Goal: Navigation & Orientation: Find specific page/section

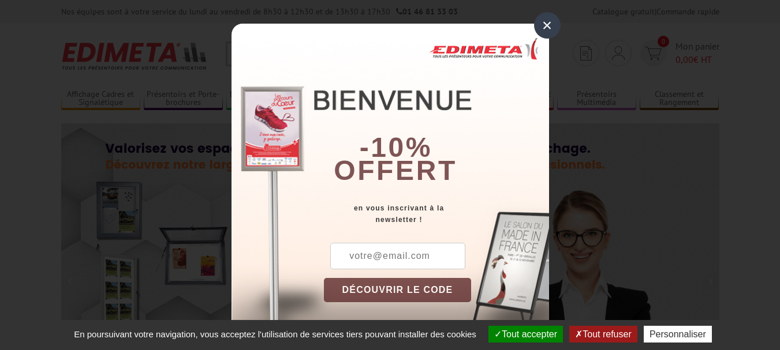
click at [539, 21] on div "×" at bounding box center [547, 25] width 27 height 27
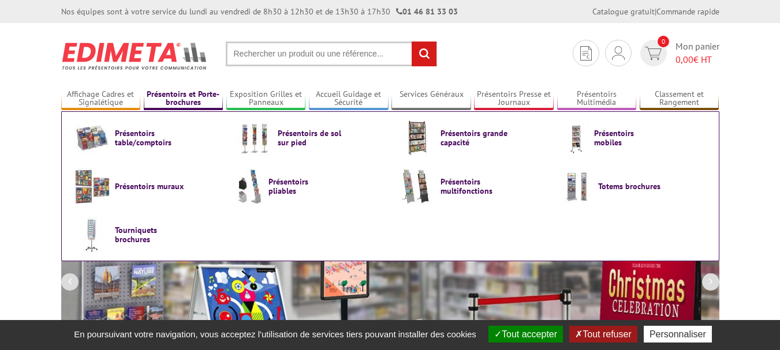
click at [200, 106] on link "Présentoirs et Porte-brochures" at bounding box center [184, 98] width 80 height 19
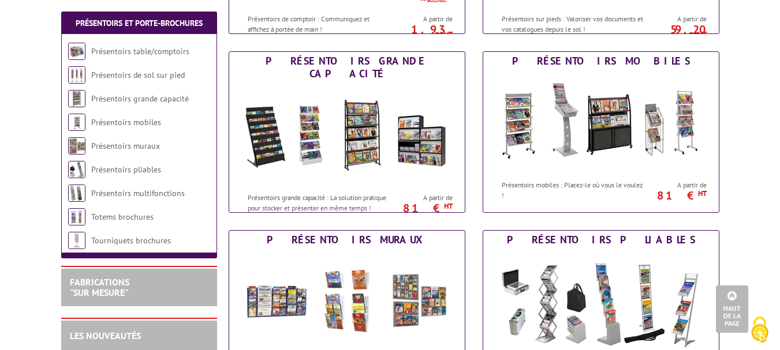
scroll to position [320, 0]
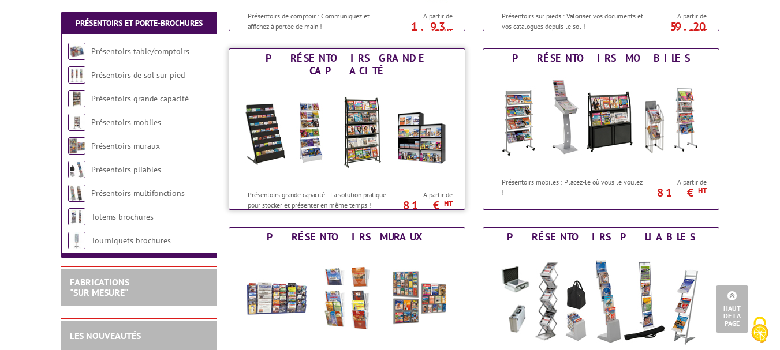
click at [352, 146] on img at bounding box center [347, 132] width 214 height 104
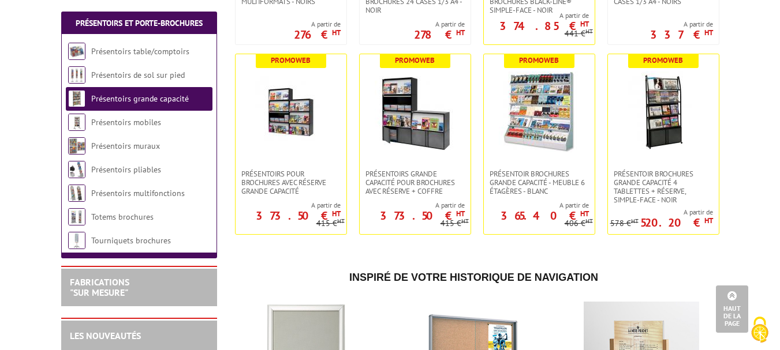
scroll to position [628, 0]
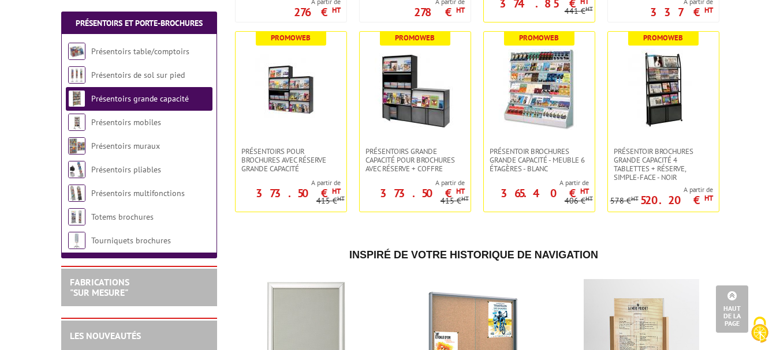
click at [779, 201] on body "Nos équipes sont à votre service du lundi au vendredi de 8h30 à 12h30 et de 13h…" at bounding box center [390, 162] width 780 height 1581
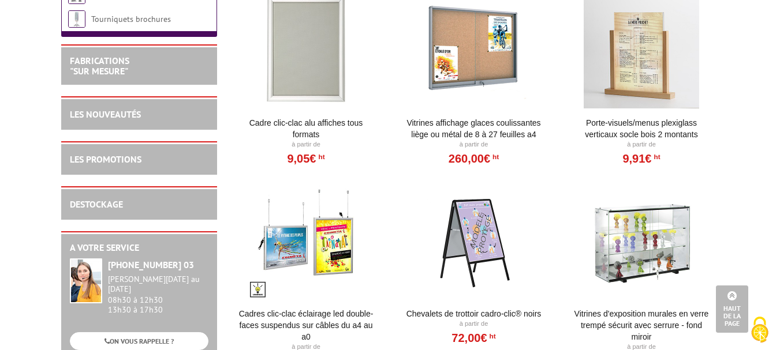
scroll to position [901, 0]
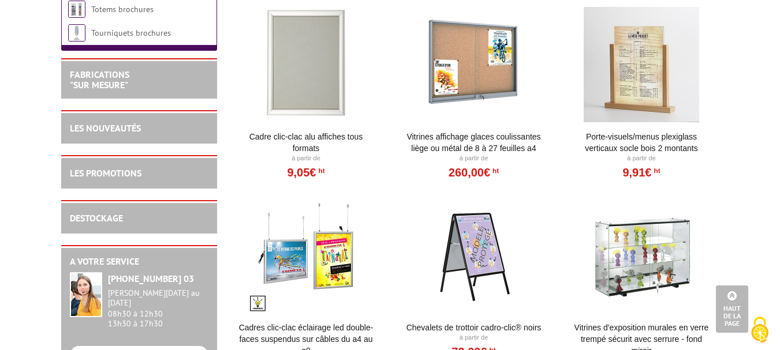
drag, startPoint x: 775, startPoint y: 253, endPoint x: 775, endPoint y: 247, distance: 6.9
click at [100, 224] on link "DESTOCKAGE" at bounding box center [96, 218] width 53 height 12
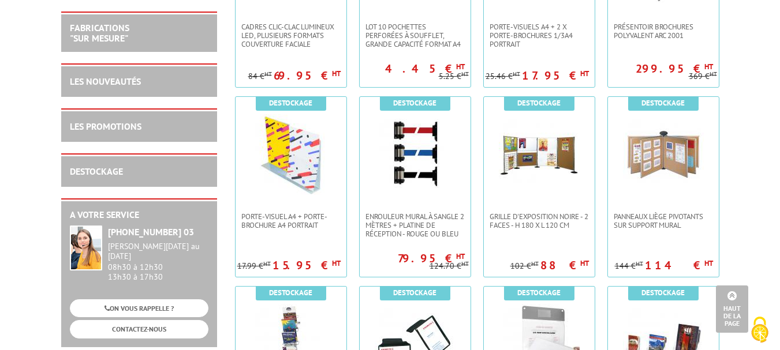
scroll to position [1533, 0]
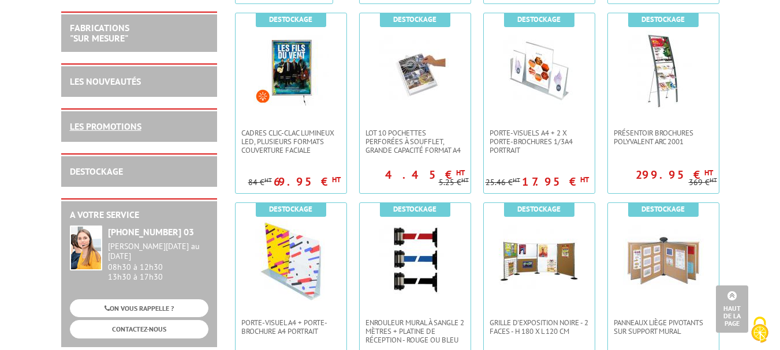
click at [126, 126] on link "LES PROMOTIONS" at bounding box center [106, 127] width 72 height 12
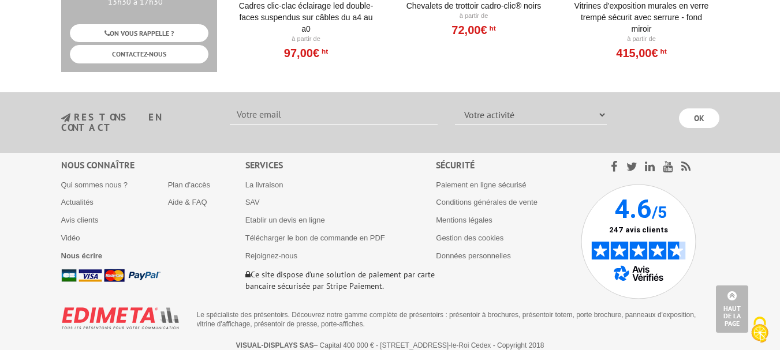
scroll to position [4198, 0]
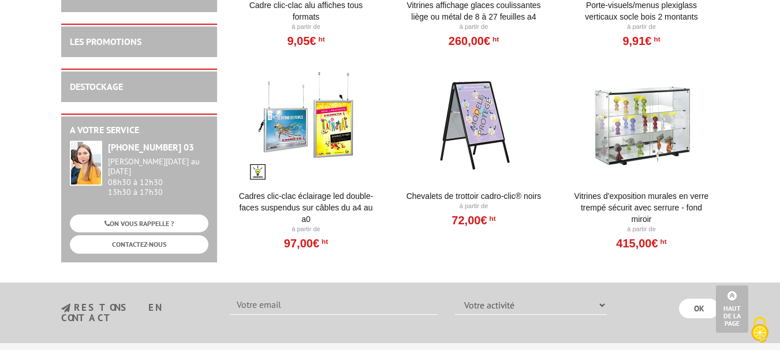
drag, startPoint x: 769, startPoint y: 296, endPoint x: 769, endPoint y: 288, distance: 8.7
click at [769, 288] on section "restons en contact Votre activité Administrations et collectivités Magasins et …" at bounding box center [390, 313] width 780 height 61
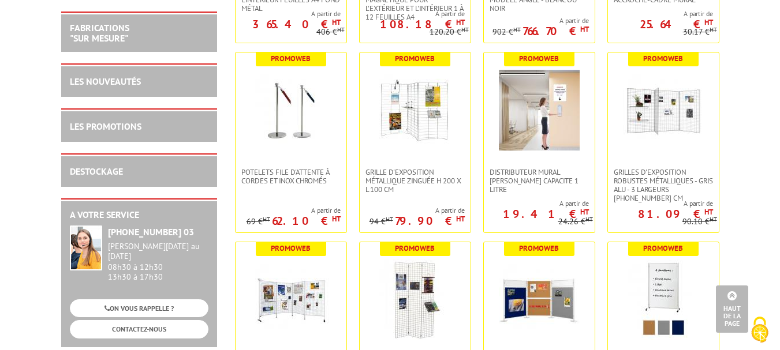
scroll to position [3268, 0]
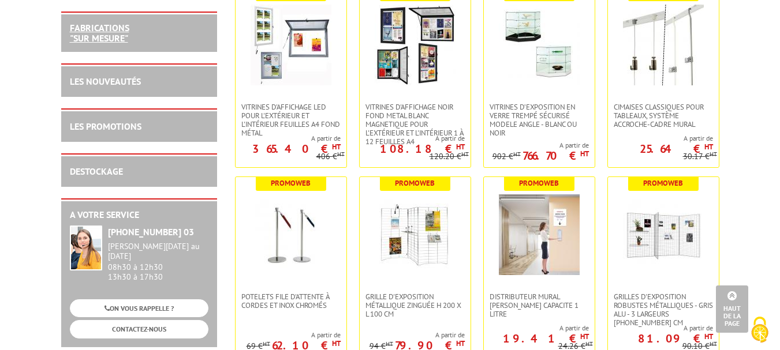
click at [88, 28] on link "FABRICATIONS "Sur Mesure"" at bounding box center [99, 33] width 59 height 22
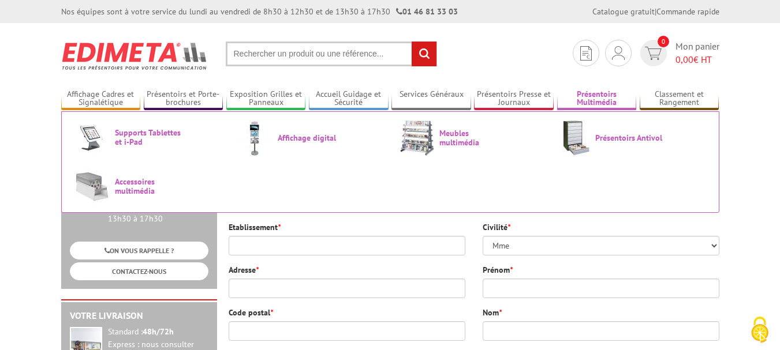
click at [596, 98] on link "Présentoirs Multimédia" at bounding box center [597, 98] width 80 height 19
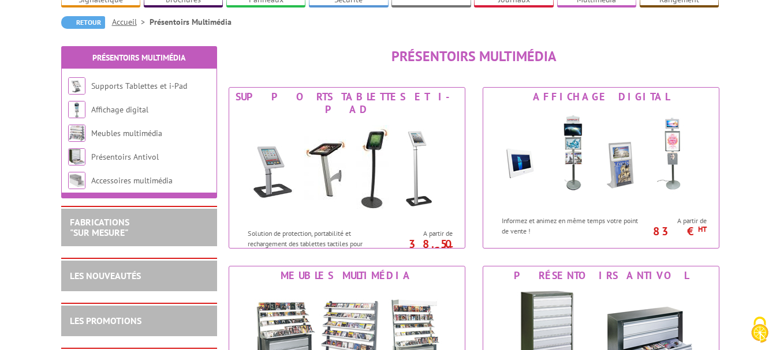
scroll to position [105, 0]
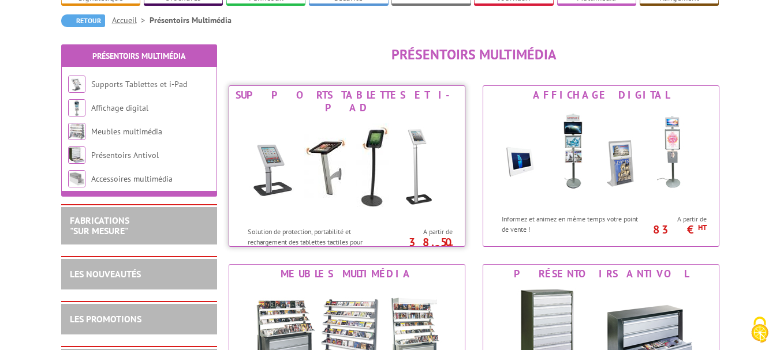
click at [353, 197] on img at bounding box center [347, 169] width 214 height 104
